Goal: Task Accomplishment & Management: Manage account settings

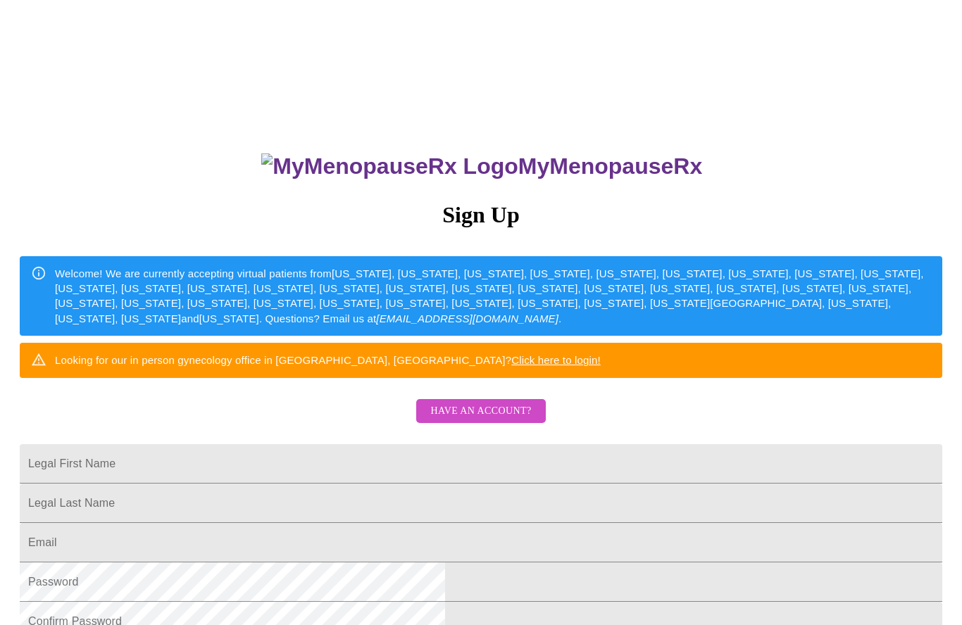
click at [320, 484] on input "Legal First Name" at bounding box center [481, 463] width 922 height 39
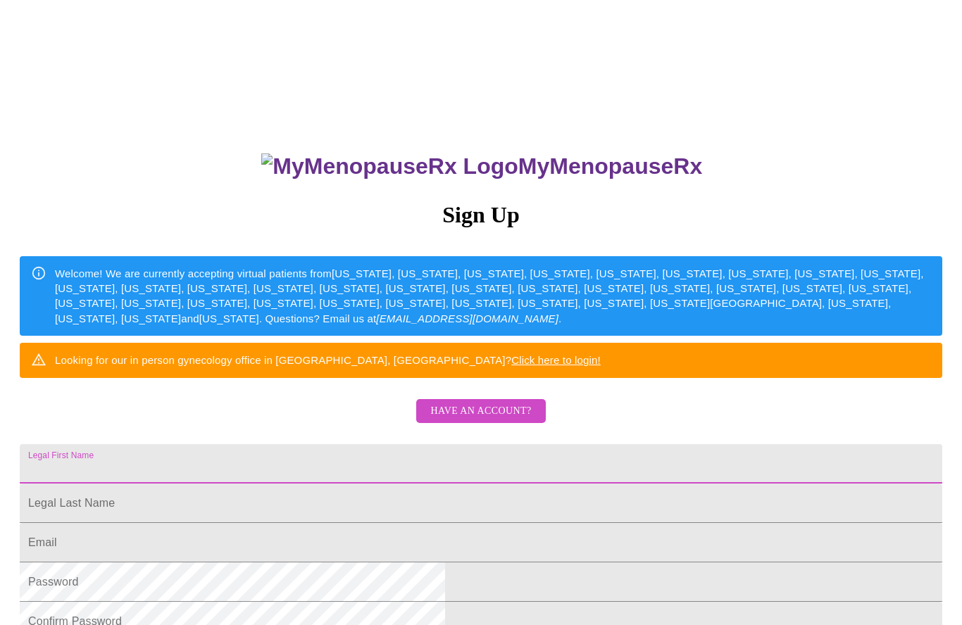
scroll to position [23, 0]
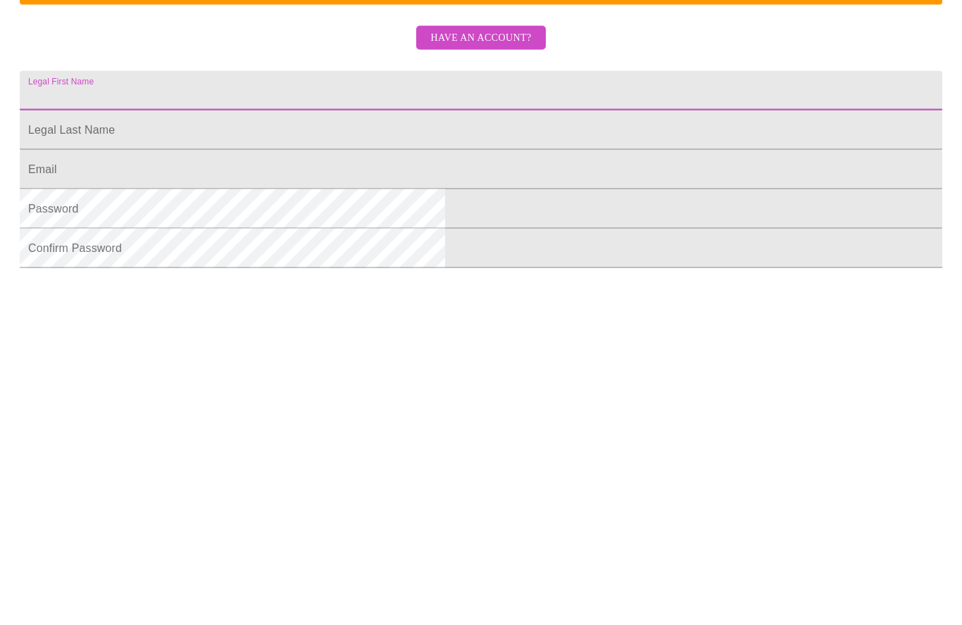
click at [487, 380] on span "Have an account?" at bounding box center [480, 389] width 101 height 18
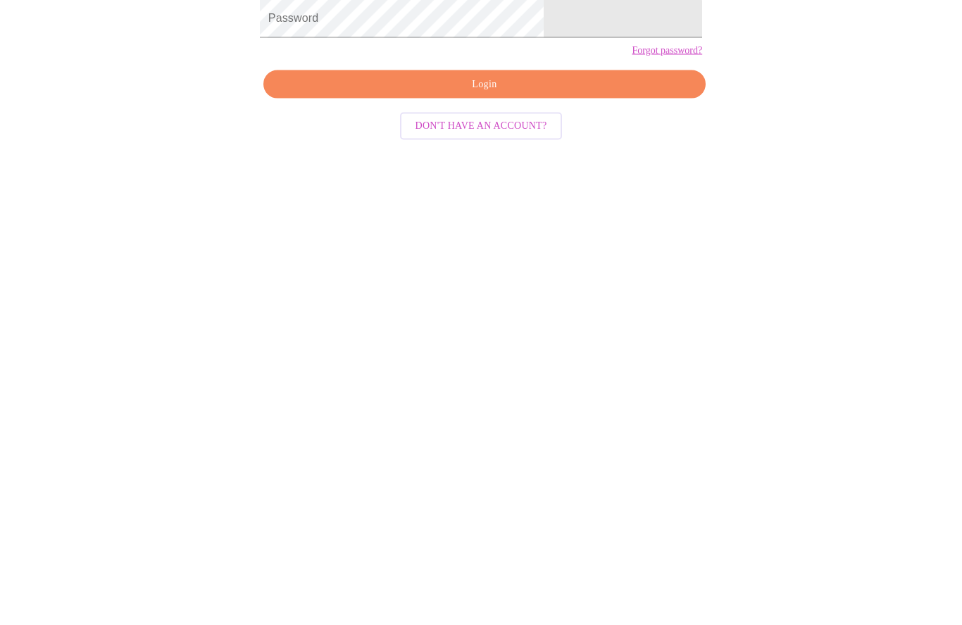
scroll to position [69, 0]
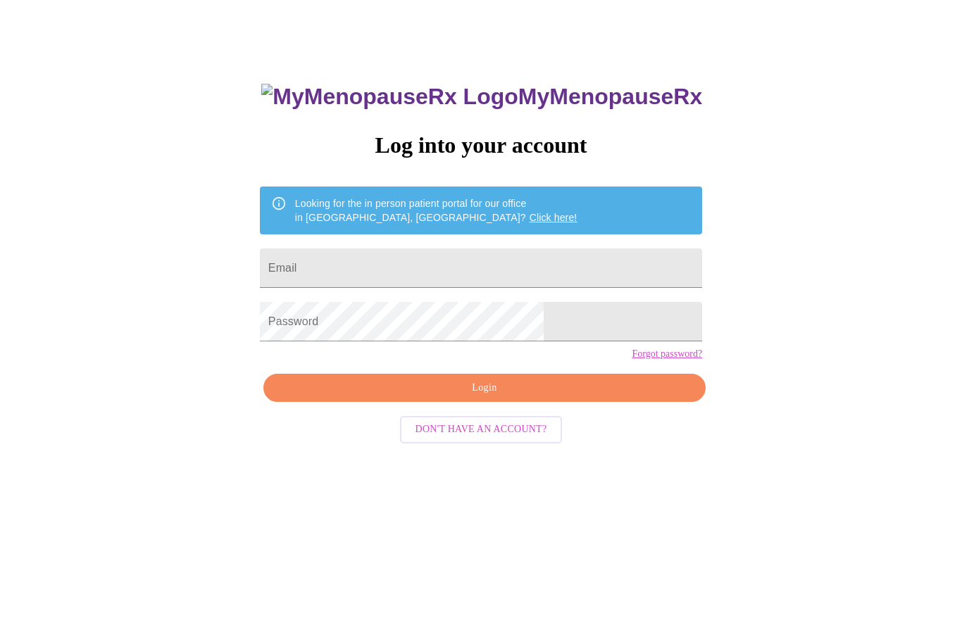
click at [387, 269] on input "Email" at bounding box center [481, 268] width 442 height 39
click at [535, 263] on input "Email" at bounding box center [481, 268] width 442 height 39
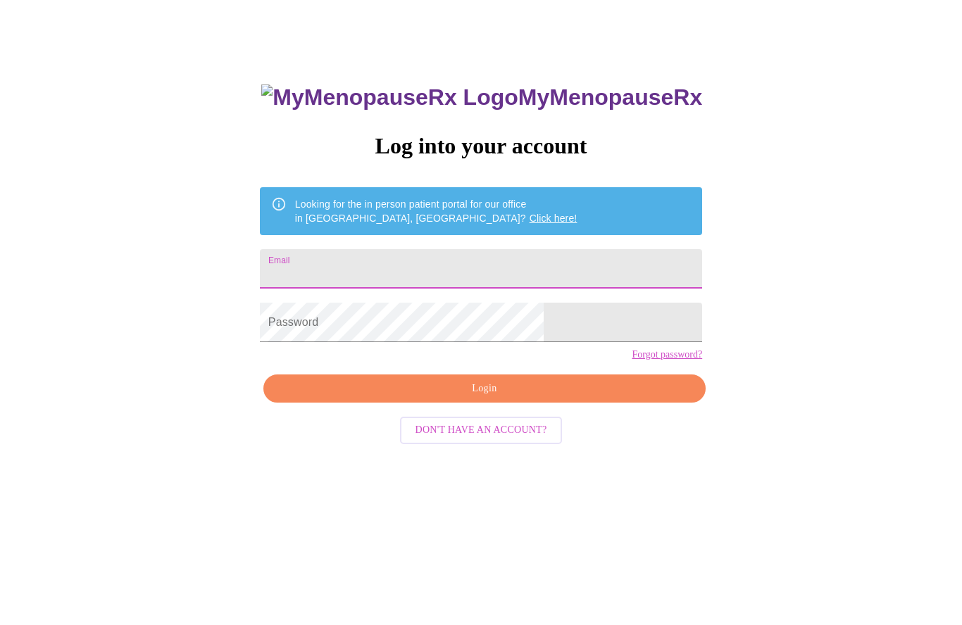
type input "lwasmond@gmail.com"
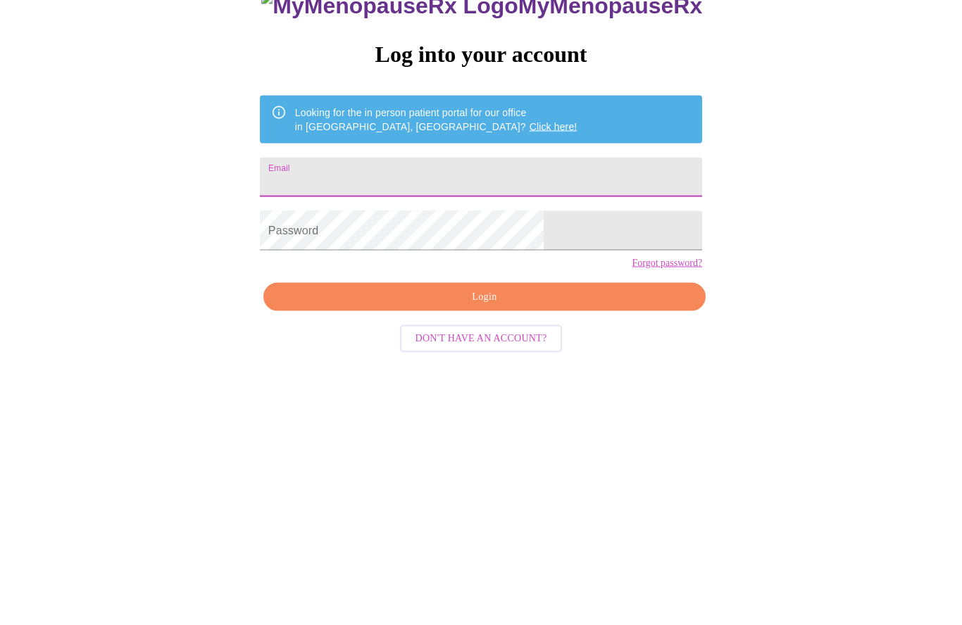
click at [526, 318] on input "Email" at bounding box center [481, 337] width 442 height 39
type input "lwasmond@gmail.com"
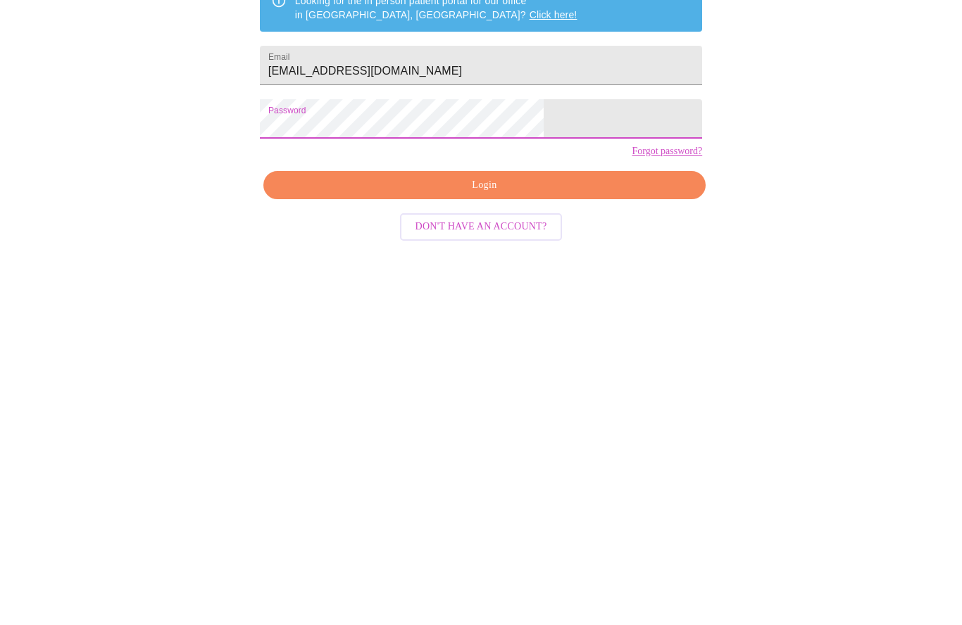
click at [408, 380] on span "Login" at bounding box center [484, 389] width 410 height 18
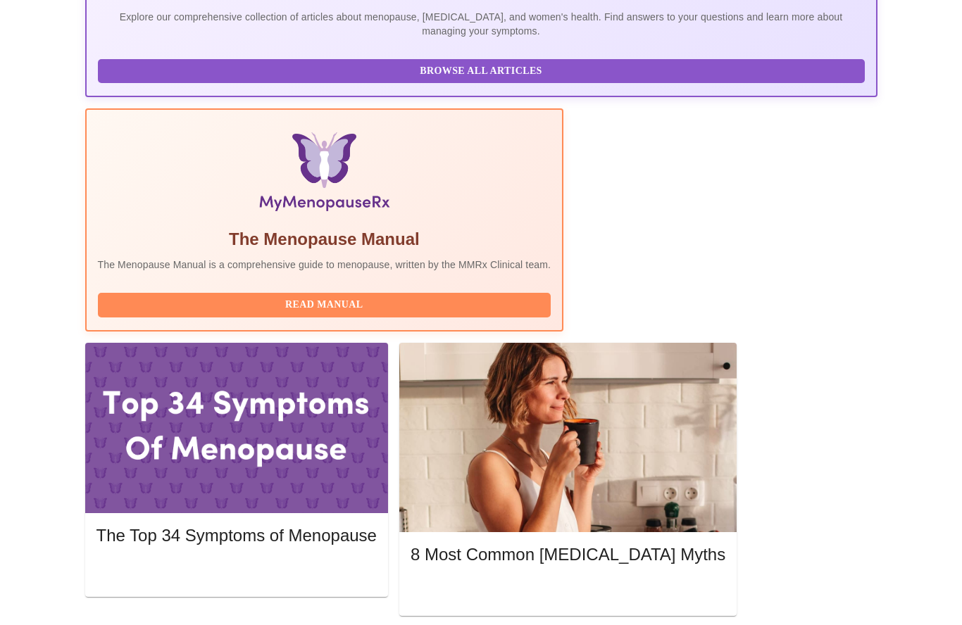
scroll to position [382, 0]
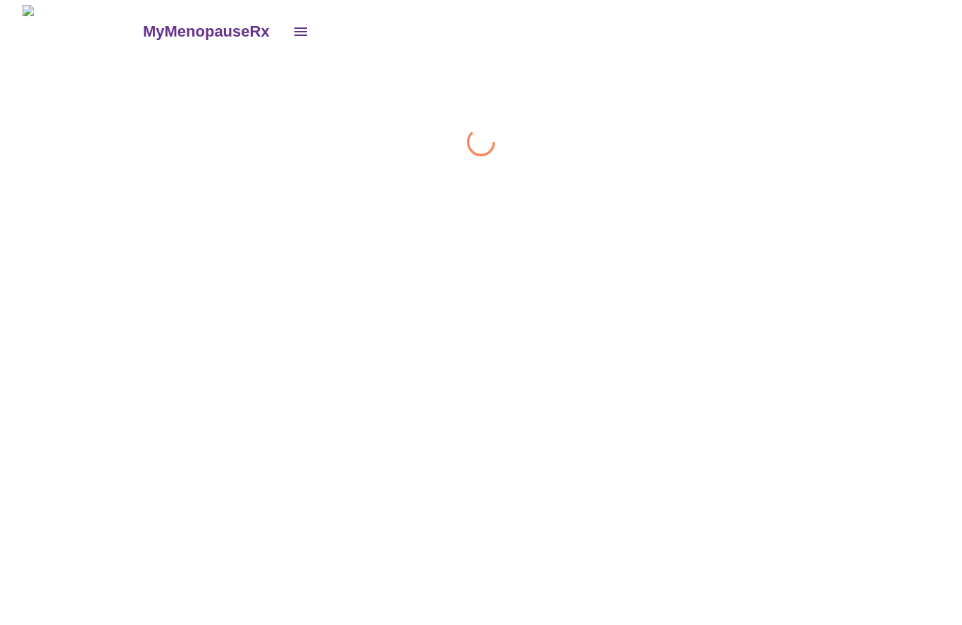
scroll to position [1, 0]
